Goal: Task Accomplishment & Management: Manage account settings

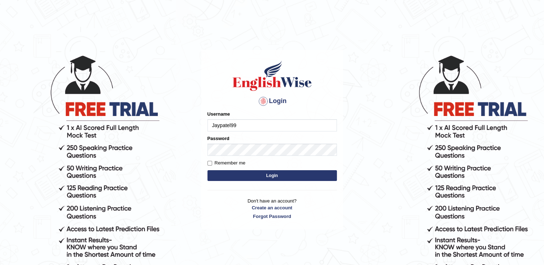
type input "Jaypatel99"
click at [213, 160] on label "Remember me" at bounding box center [226, 163] width 38 height 7
click at [212, 161] on input "Remember me" at bounding box center [209, 163] width 5 height 5
checkbox input "true"
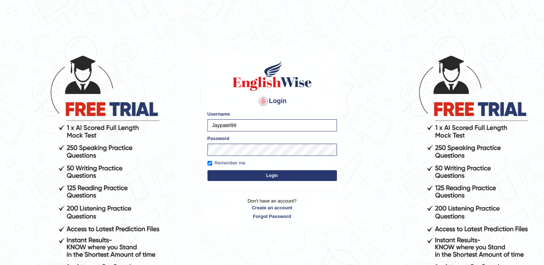
click at [222, 174] on button "Login" at bounding box center [271, 175] width 129 height 11
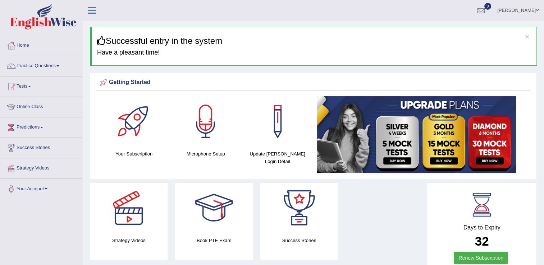
click at [204, 127] on div at bounding box center [205, 121] width 50 height 50
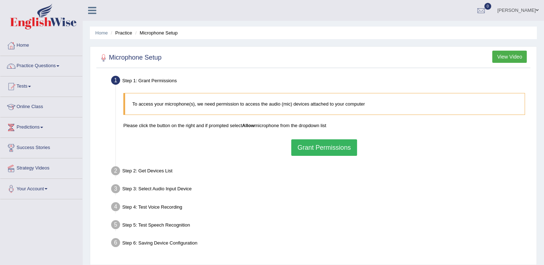
click at [59, 67] on link "Practice Questions" at bounding box center [41, 65] width 82 height 18
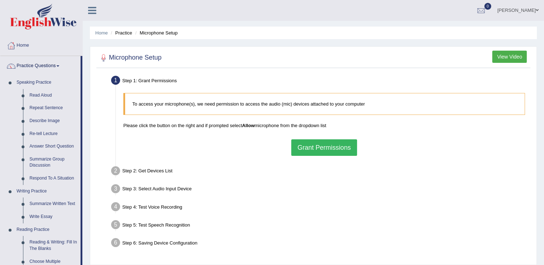
click at [58, 65] on link "Practice Questions" at bounding box center [40, 65] width 80 height 18
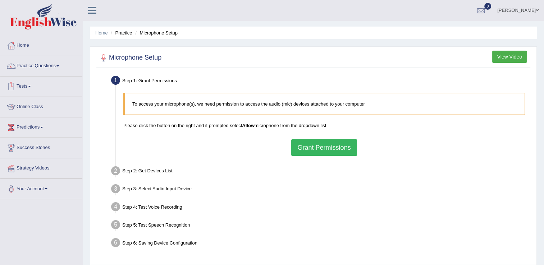
click at [28, 89] on link "Tests" at bounding box center [41, 86] width 82 height 18
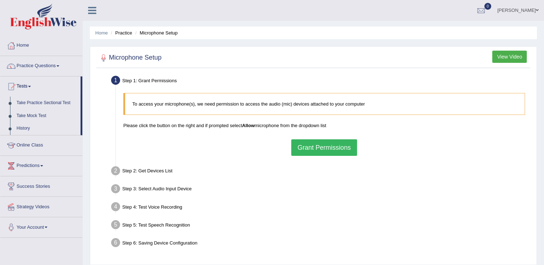
click at [26, 146] on link "Online Class" at bounding box center [41, 145] width 82 height 18
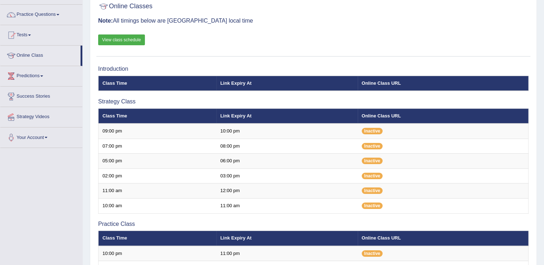
scroll to position [49, 0]
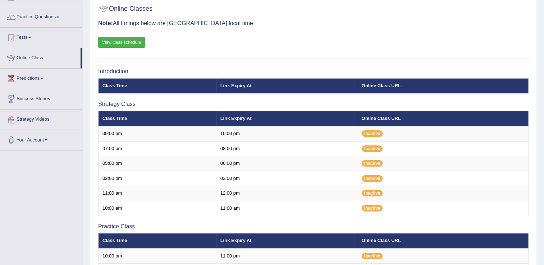
scroll to position [49, 0]
drag, startPoint x: 543, startPoint y: 75, endPoint x: 537, endPoint y: 28, distance: 47.1
click at [537, 28] on div "Home Online Classes Online Classes Note: All timings below are [GEOGRAPHIC_DATA…" at bounding box center [313, 188] width 461 height 475
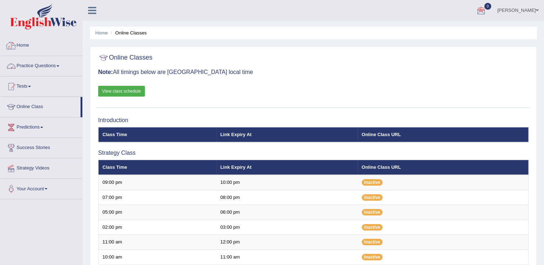
click at [69, 37] on link "Home" at bounding box center [41, 45] width 82 height 18
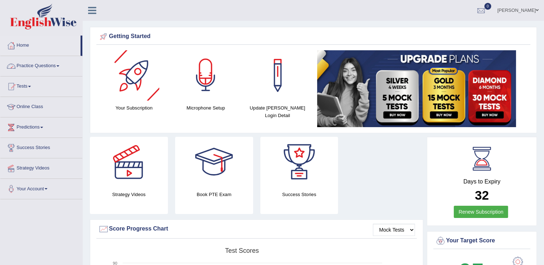
click at [202, 96] on div at bounding box center [205, 75] width 50 height 50
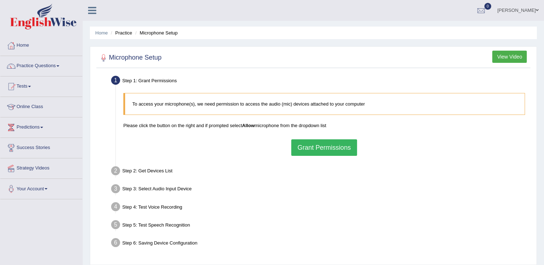
click at [512, 55] on button "View Video" at bounding box center [509, 57] width 35 height 12
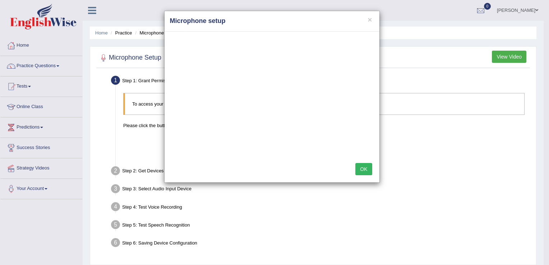
click at [368, 213] on div "× Microphone setup OK" at bounding box center [274, 132] width 549 height 265
click at [370, 20] on button "×" at bounding box center [370, 20] width 4 height 8
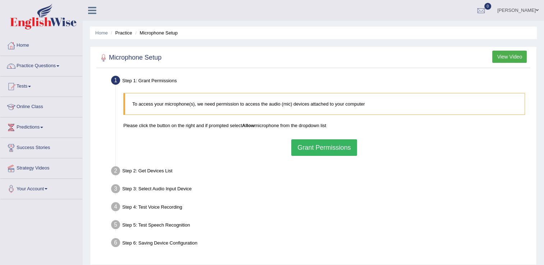
click at [530, 10] on link "[PERSON_NAME]" at bounding box center [518, 9] width 52 height 19
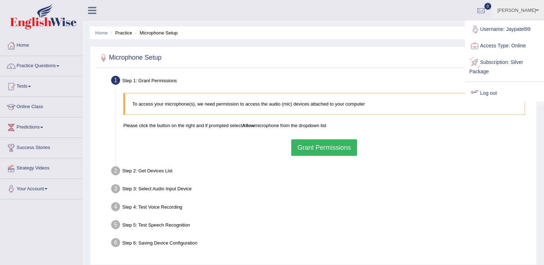
click at [490, 91] on link "Log out" at bounding box center [504, 93] width 78 height 17
